Goal: Transaction & Acquisition: Purchase product/service

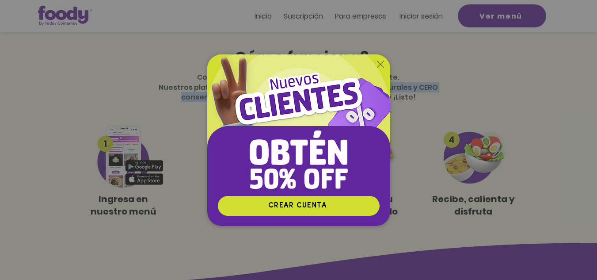
drag, startPoint x: 0, startPoint y: 0, endPoint x: 335, endPoint y: 102, distance: 350.5
click at [378, 61] on icon "Volver al sitio" at bounding box center [380, 64] width 7 height 7
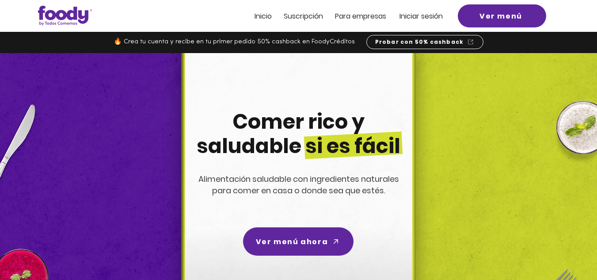
scroll to position [323, 0]
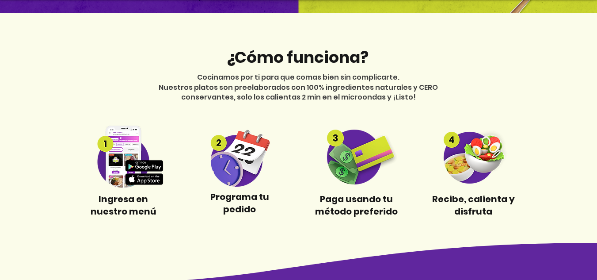
click at [318, 94] on span "Nuestros platos son preelaborados con 100% ingredientes naturales y CERO conser…" at bounding box center [298, 92] width 279 height 20
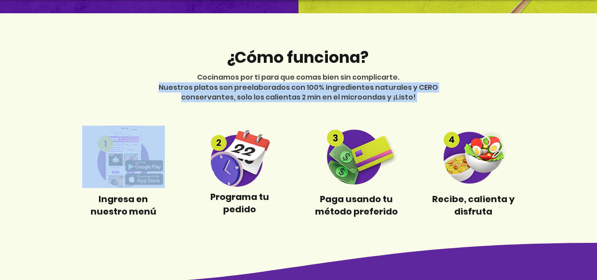
click at [318, 94] on span "Nuestros platos son preelaborados con 100% ingredientes naturales y CERO conser…" at bounding box center [298, 92] width 279 height 20
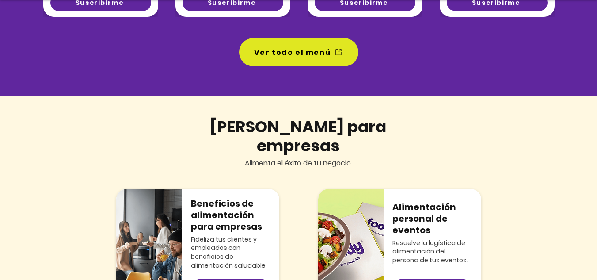
scroll to position [852, 0]
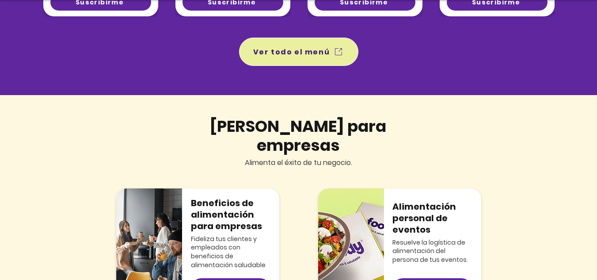
click at [313, 65] on link "Ver todo el menú" at bounding box center [298, 52] width 119 height 28
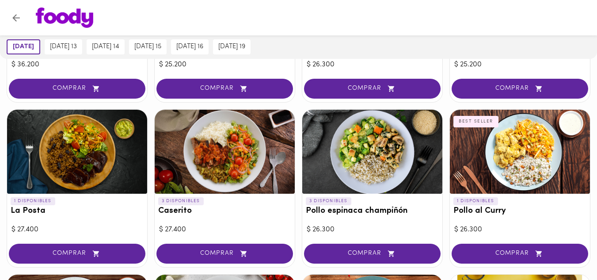
scroll to position [345, 0]
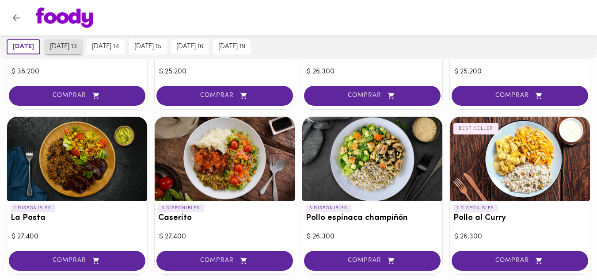
click at [70, 44] on span "miércoles 13" at bounding box center [63, 47] width 27 height 8
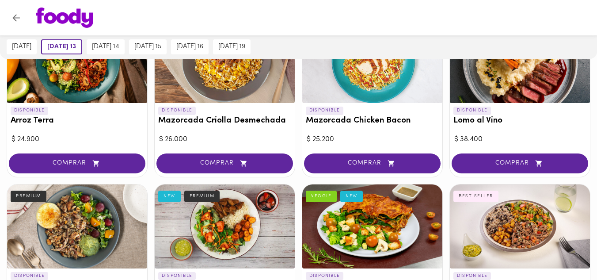
scroll to position [0, 0]
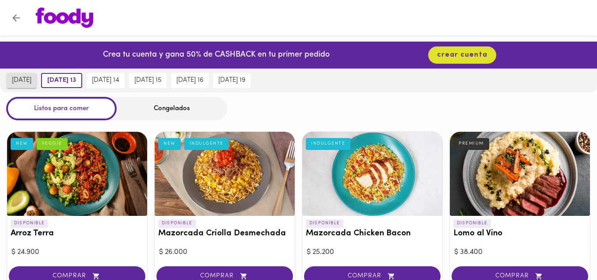
click at [31, 80] on span "mañana" at bounding box center [21, 80] width 19 height 8
